Goal: Information Seeking & Learning: Learn about a topic

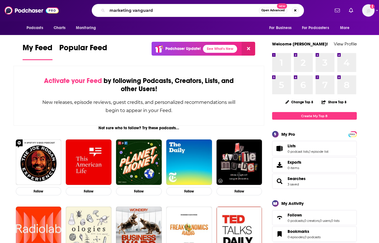
type input "marketing vanguard"
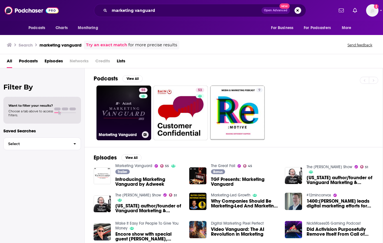
click at [118, 110] on link "55 Marketing Vanguard" at bounding box center [124, 113] width 55 height 55
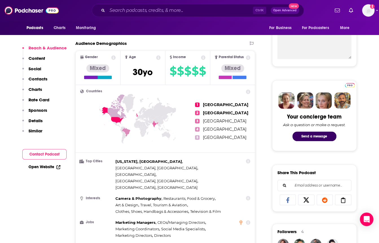
scroll to position [218, 0]
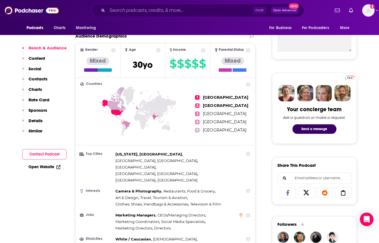
click at [138, 15] on div "Ctrl K Open Advanced New" at bounding box center [198, 10] width 212 height 13
click at [138, 12] on input "Search podcasts, credits, & more..." at bounding box center [180, 10] width 146 height 9
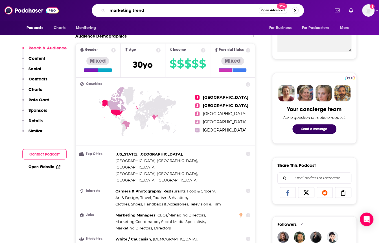
type input "marketing trends"
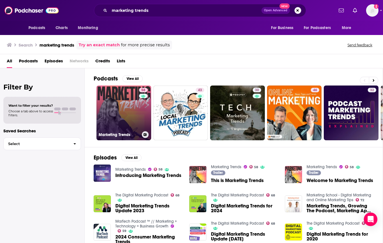
click at [117, 103] on link "58 Marketing Trends" at bounding box center [124, 113] width 55 height 55
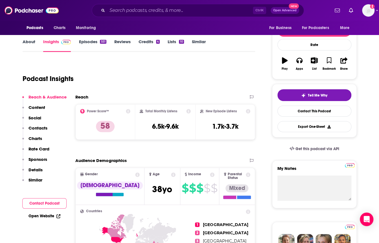
scroll to position [93, 0]
